Goal: Find specific page/section: Find specific page/section

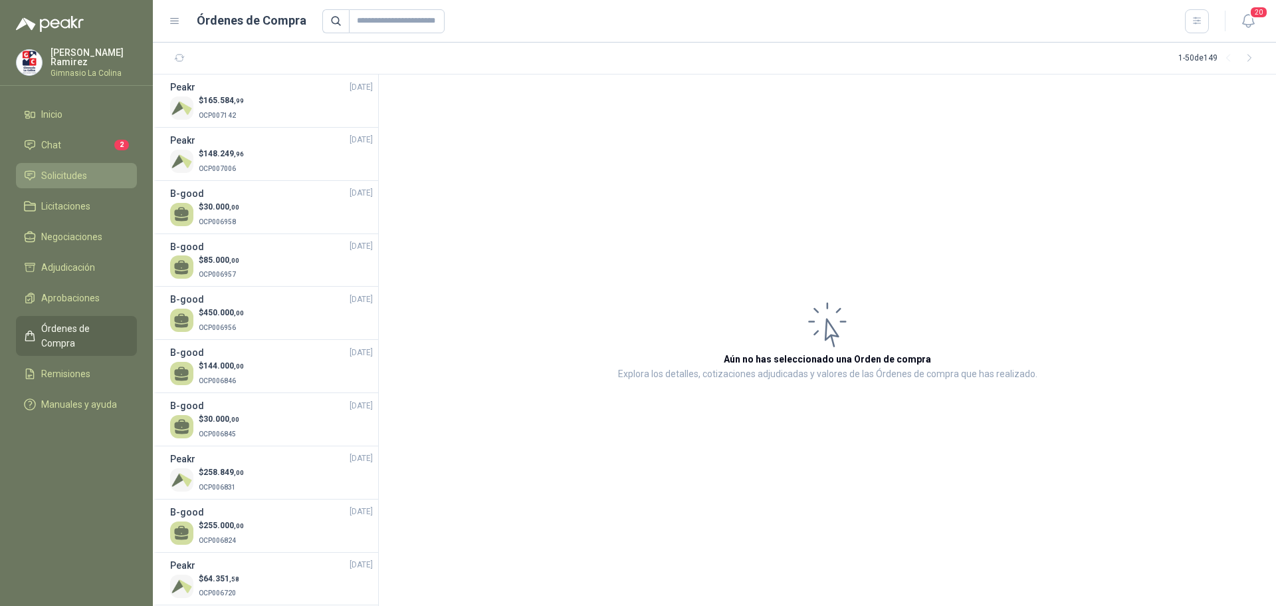
click at [58, 164] on link "Solicitudes" at bounding box center [76, 175] width 121 height 25
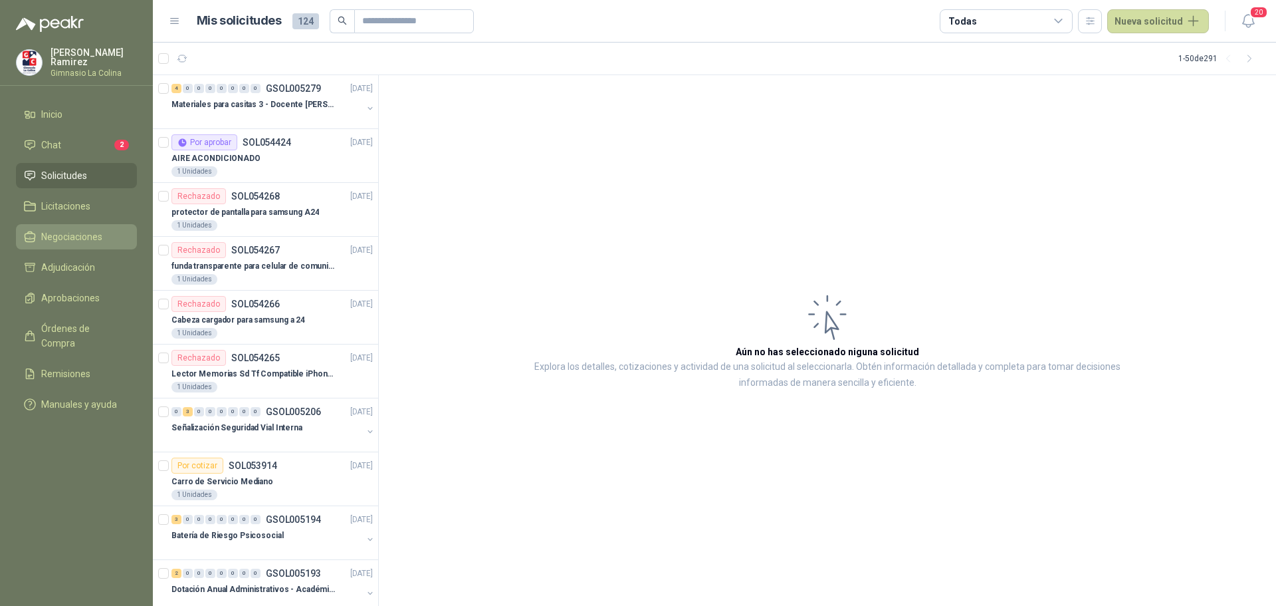
click at [47, 235] on span "Negociaciones" at bounding box center [71, 236] width 61 height 15
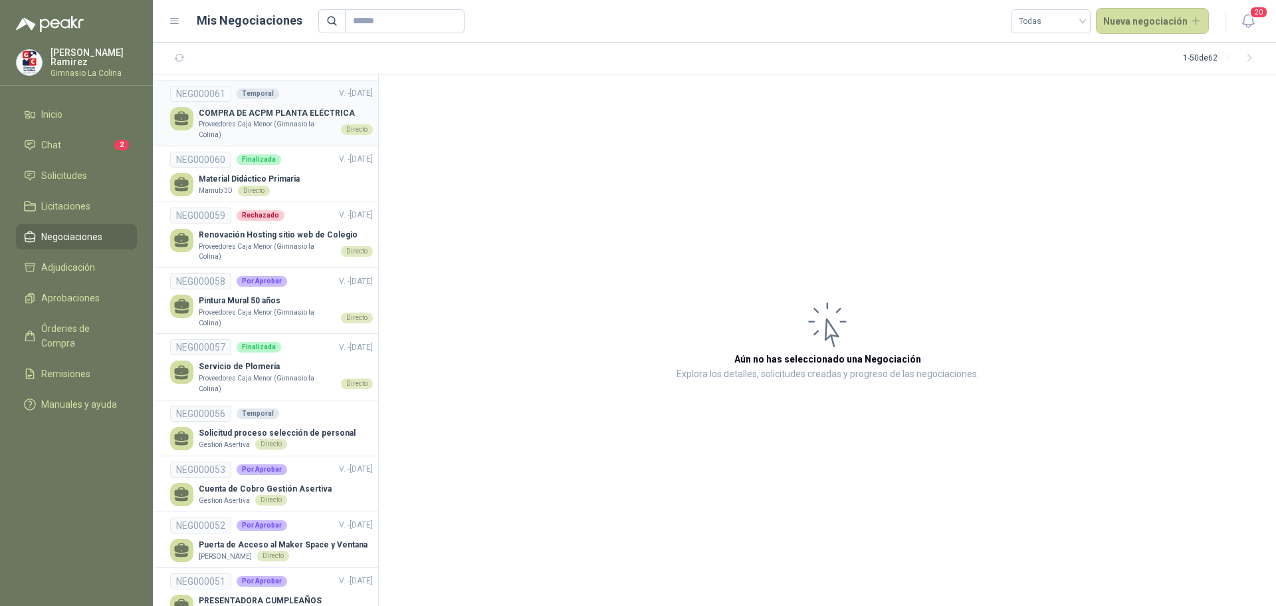
scroll to position [2343, 0]
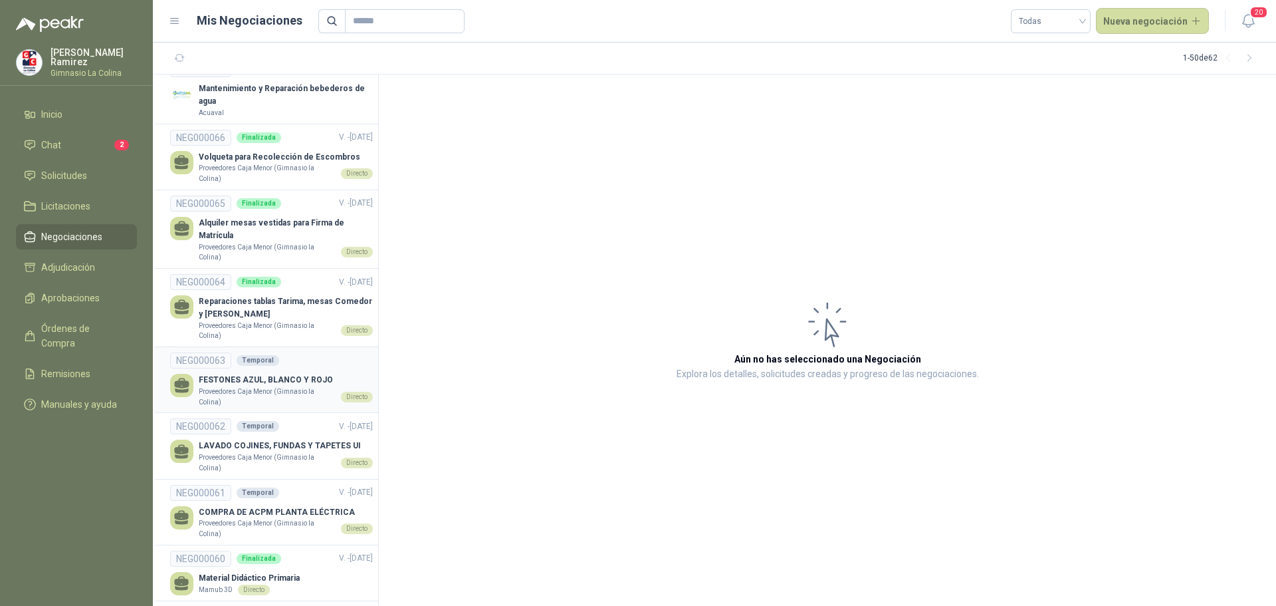
click at [277, 374] on p "FESTONES AZUL, BLANCO Y ROJO" at bounding box center [286, 380] width 174 height 13
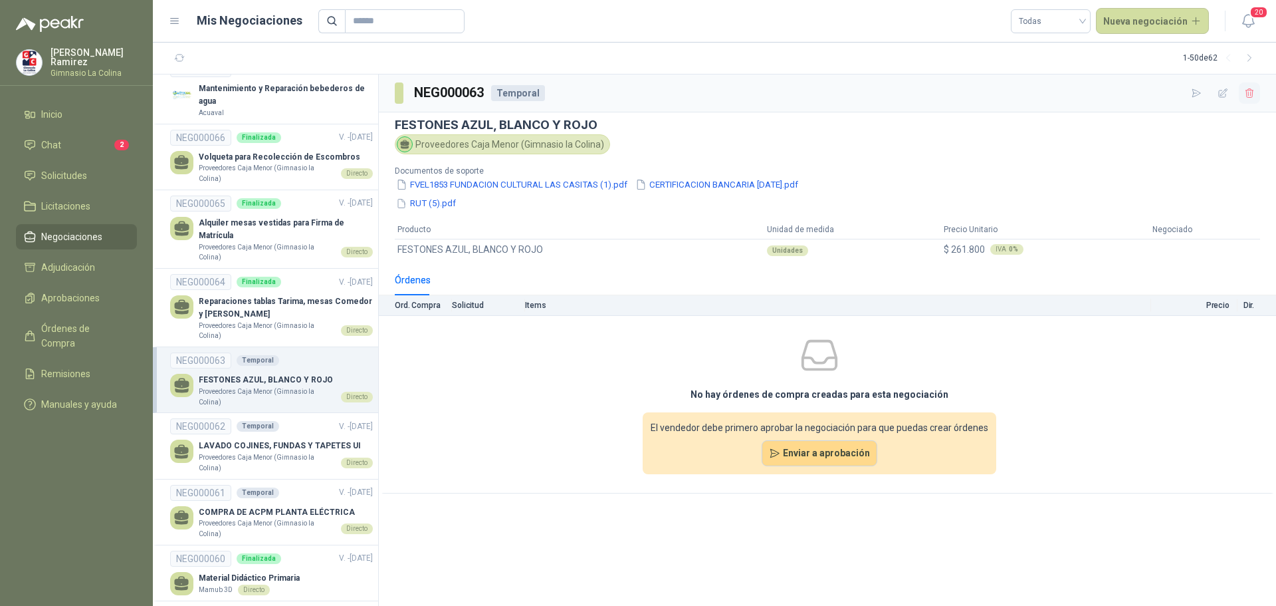
click at [1251, 93] on icon "button" at bounding box center [1249, 92] width 7 height 9
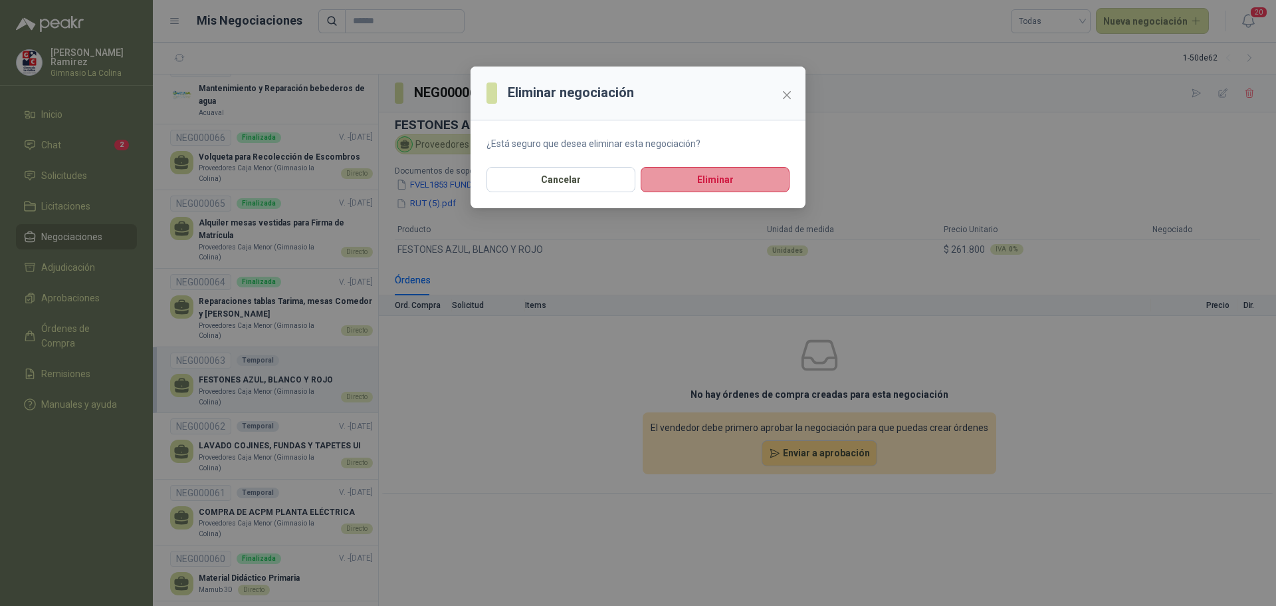
click at [761, 180] on button "Eliminar" at bounding box center [715, 179] width 149 height 25
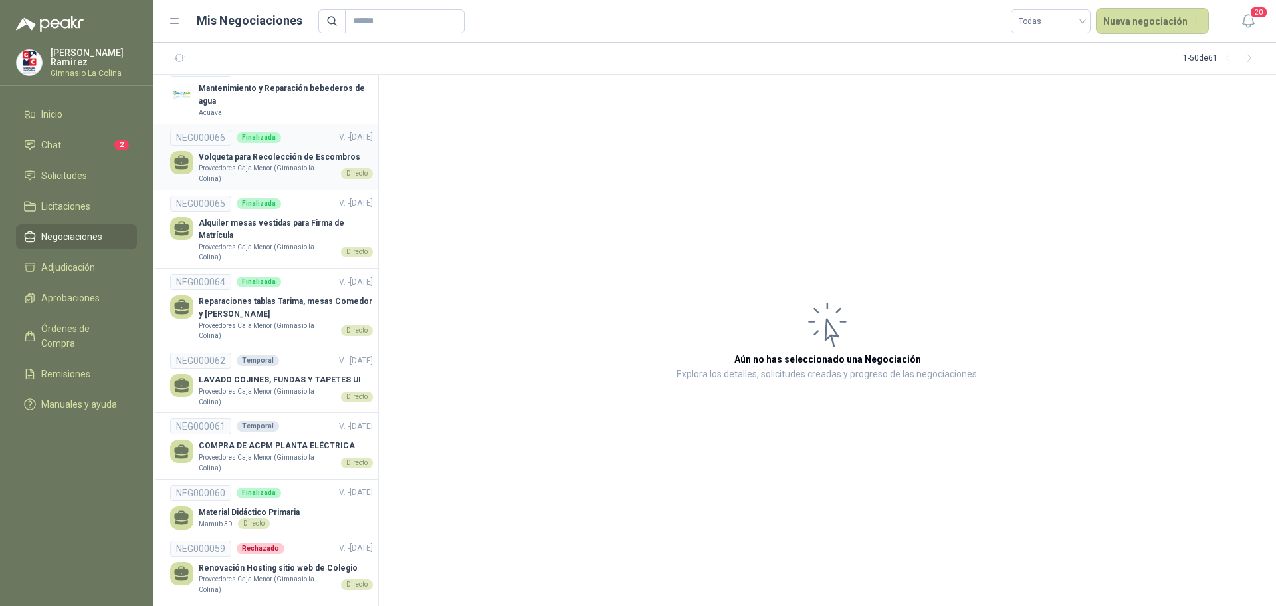
click at [245, 151] on p "Volqueta para Recolección de Escombros" at bounding box center [286, 157] width 174 height 13
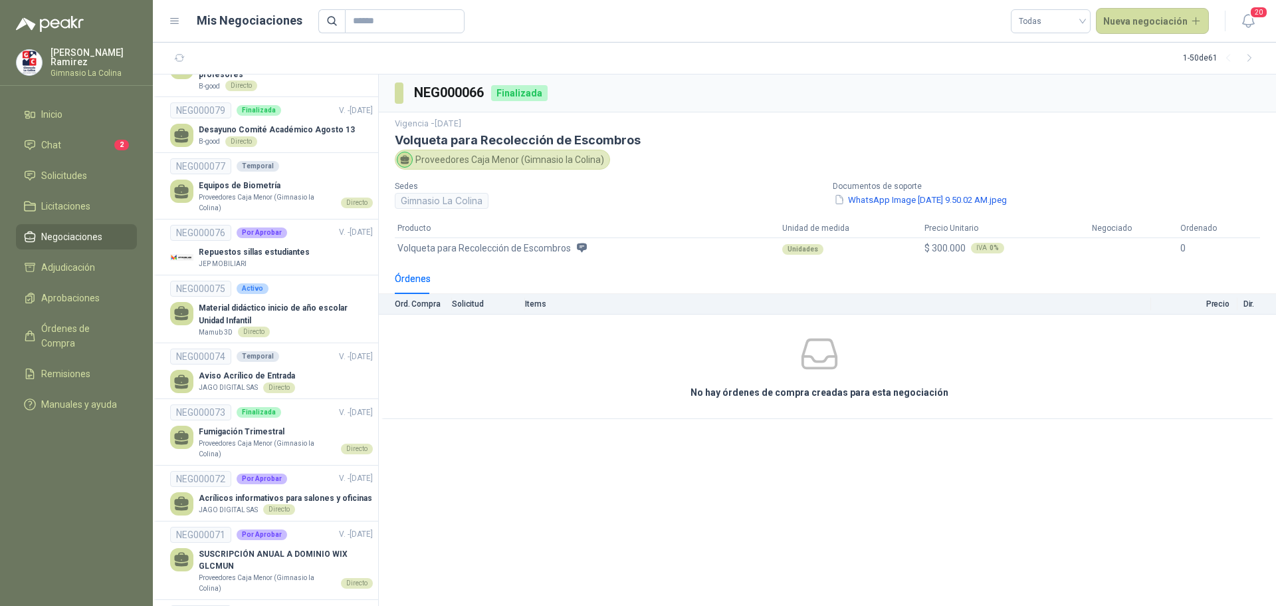
scroll to position [1545, 0]
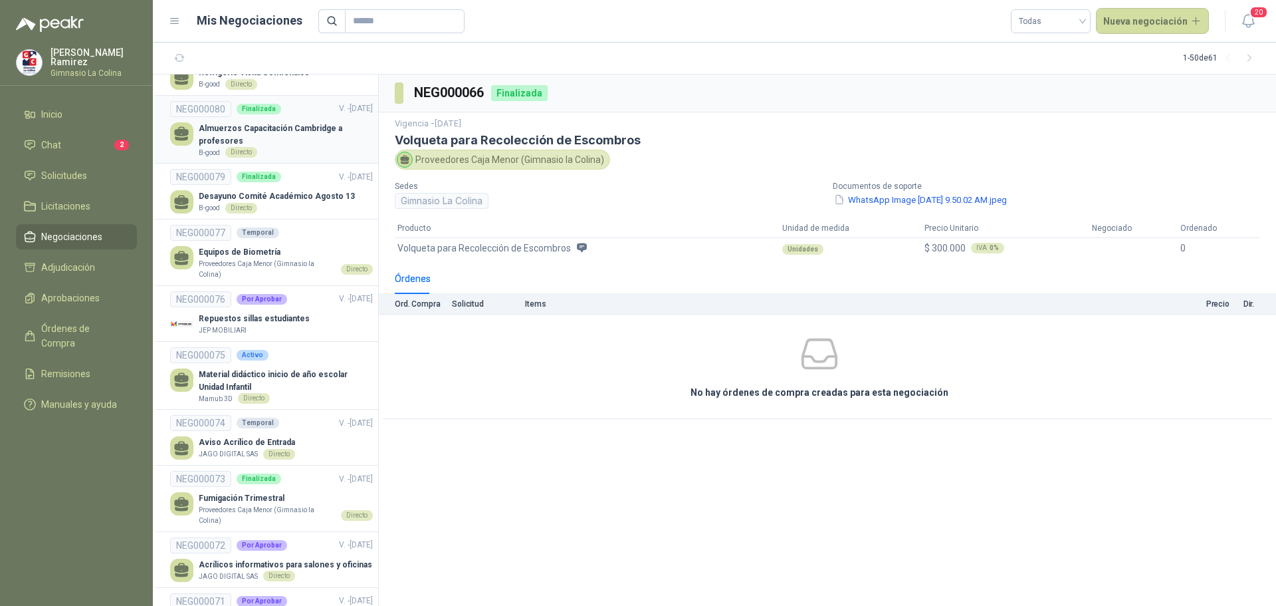
click at [276, 122] on p "Almuerzos Capacitación Cambridge a profesores" at bounding box center [286, 134] width 174 height 25
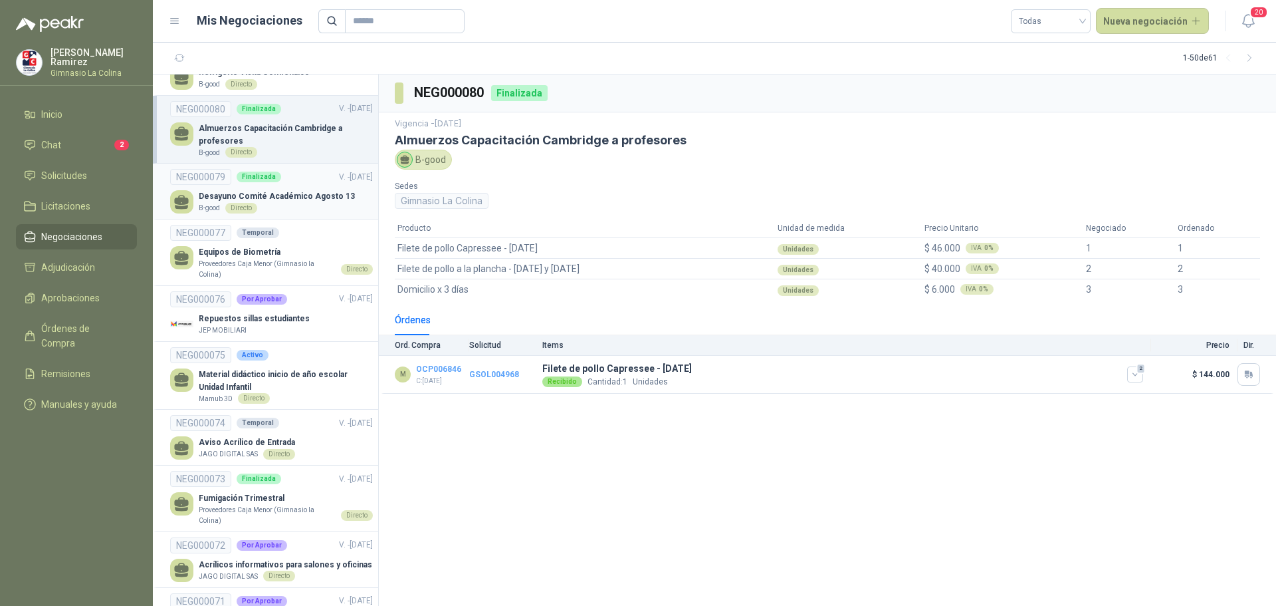
click at [311, 190] on p "Desayuno Comité Académico Agosto 13" at bounding box center [277, 196] width 156 height 13
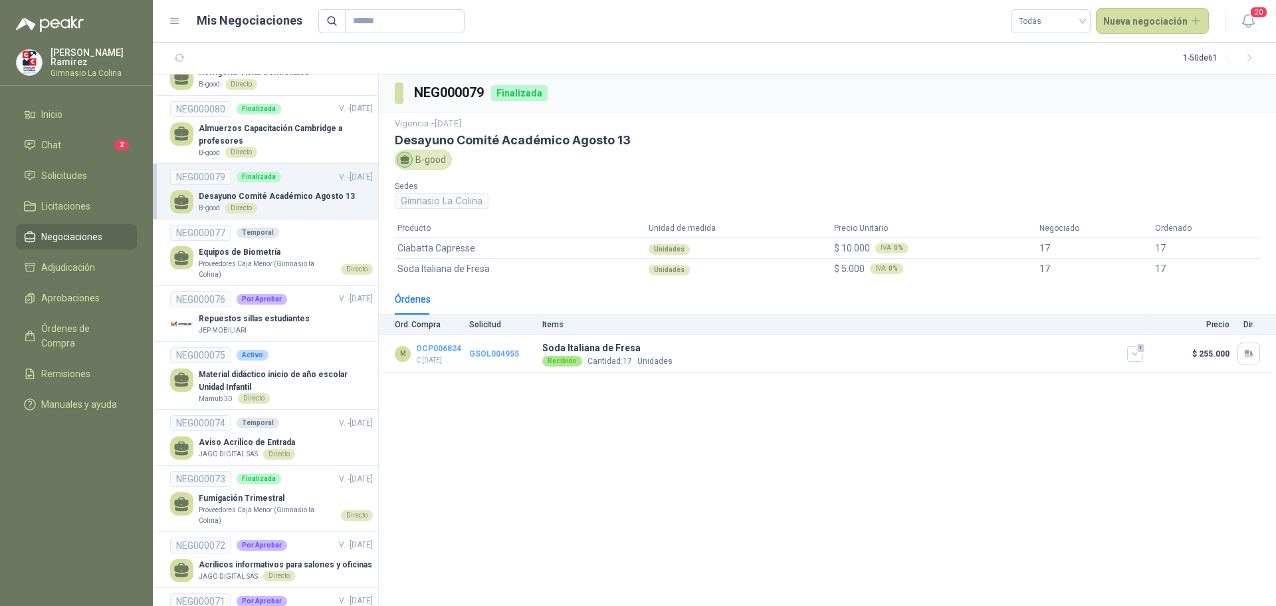
click at [249, 190] on p "Desayuno Comité Académico Agosto 13" at bounding box center [277, 196] width 156 height 13
click at [476, 352] on link "GSOL004955" at bounding box center [494, 353] width 50 height 9
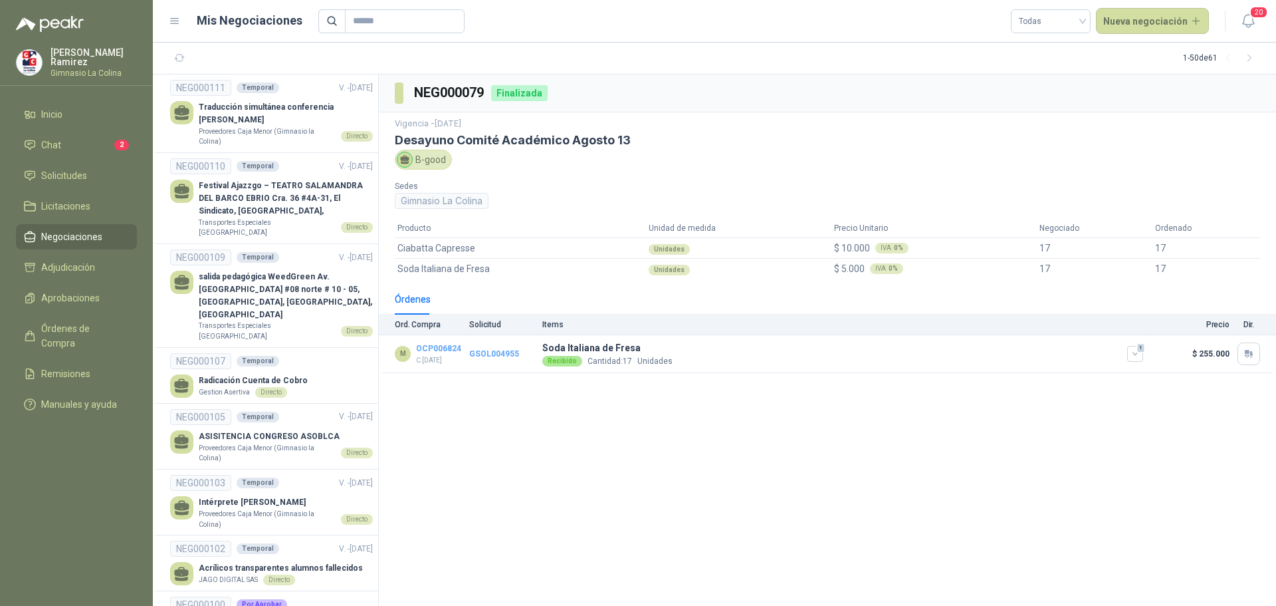
click at [69, 226] on link "Negociaciones" at bounding box center [76, 236] width 121 height 25
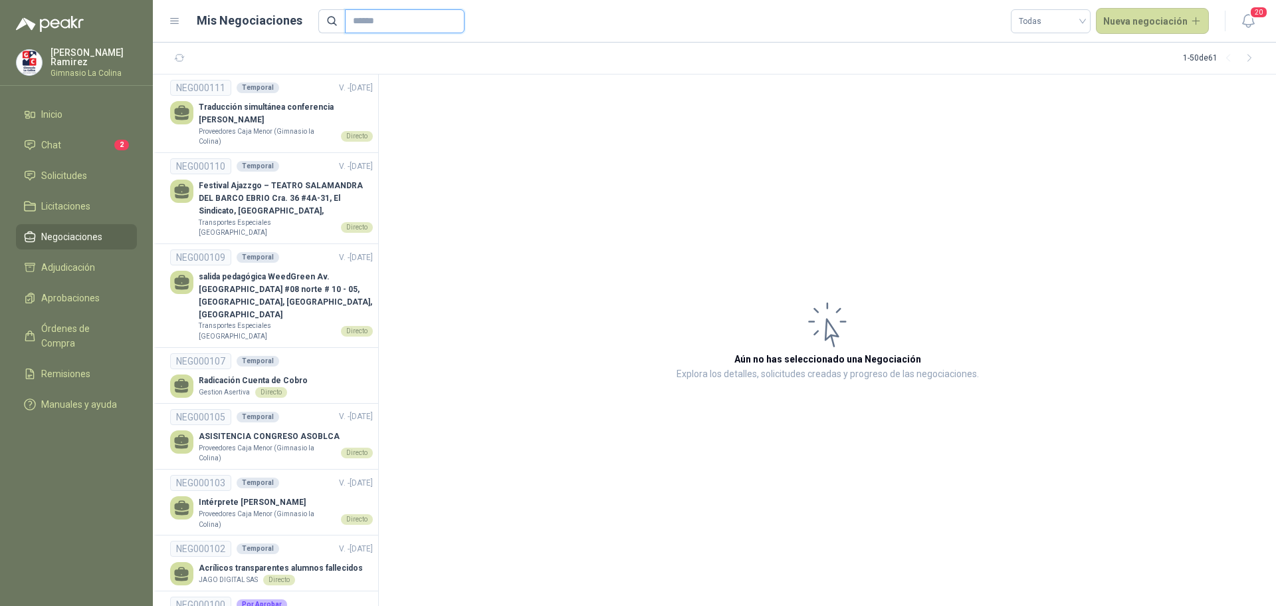
click at [427, 25] on input "text" at bounding box center [399, 21] width 93 height 23
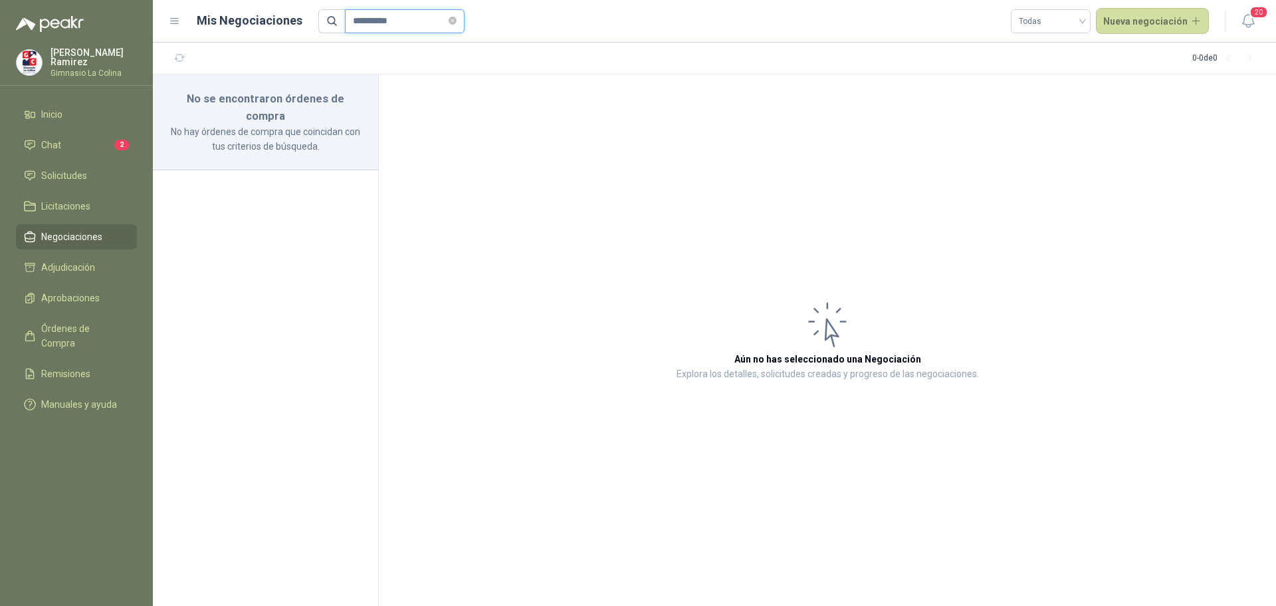
type input "**********"
click at [68, 235] on span "Negociaciones" at bounding box center [71, 236] width 61 height 15
click at [86, 174] on span "Solicitudes" at bounding box center [64, 175] width 46 height 15
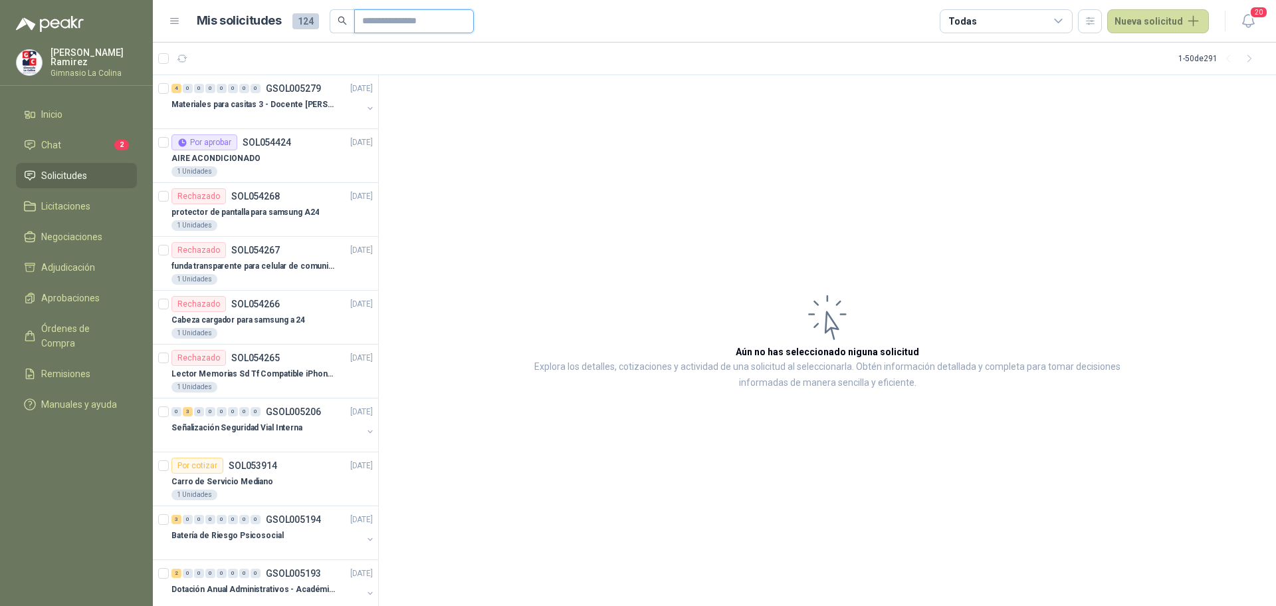
click at [387, 14] on input "text" at bounding box center [408, 21] width 93 height 23
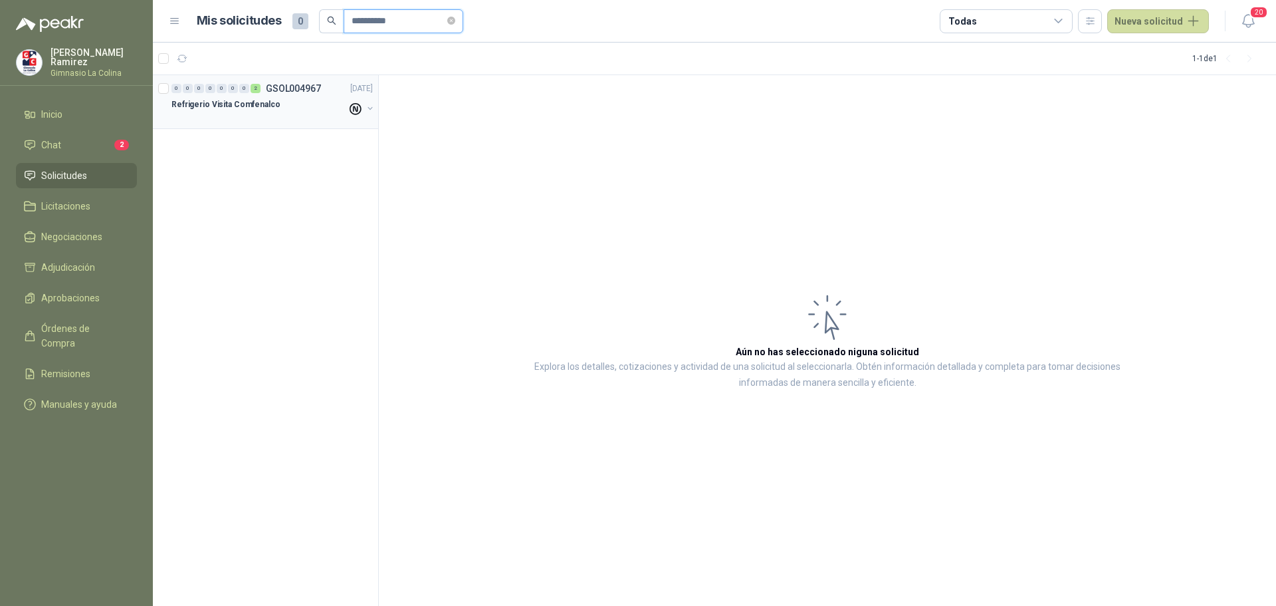
type input "**********"
click at [221, 107] on p "Refrigerio Visita Comfenalco" at bounding box center [226, 104] width 109 height 13
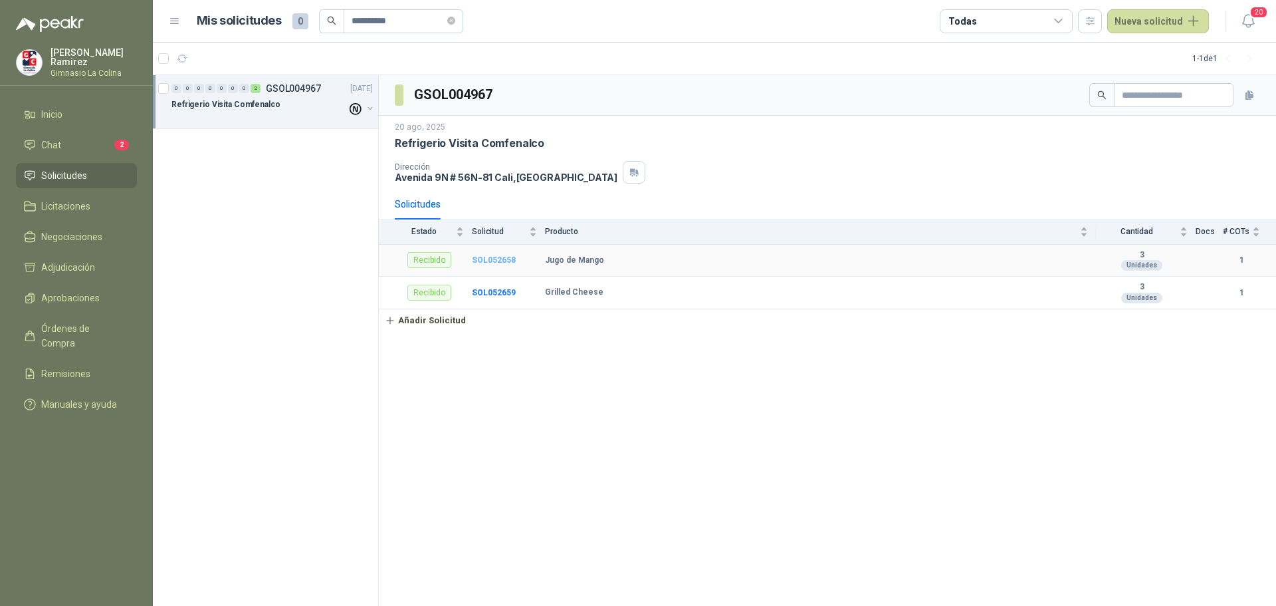
click at [498, 260] on b "SOL052658" at bounding box center [494, 259] width 44 height 9
